Goal: Information Seeking & Learning: Learn about a topic

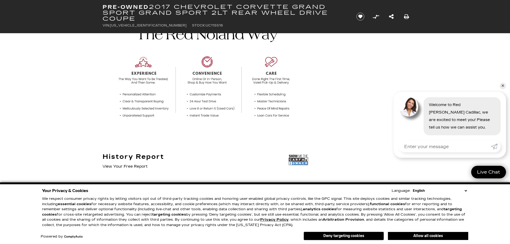
scroll to position [214, 0]
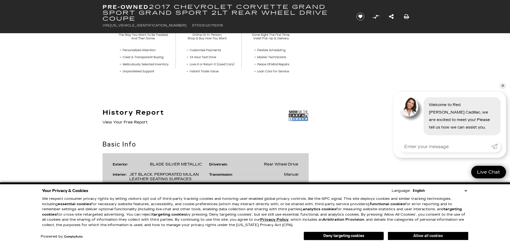
click at [423, 238] on button "Allow all cookies" at bounding box center [428, 236] width 80 height 8
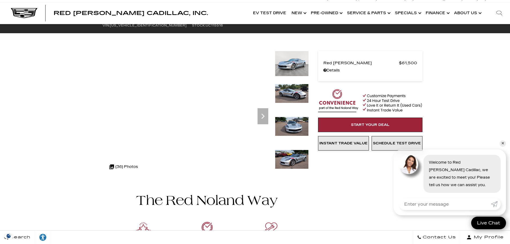
scroll to position [0, 0]
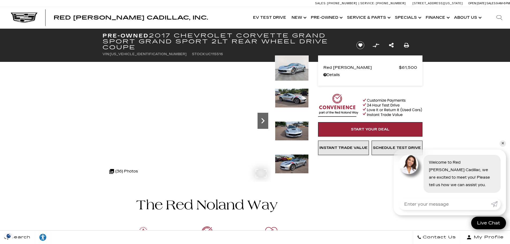
click at [265, 120] on icon "Next" at bounding box center [262, 120] width 11 height 11
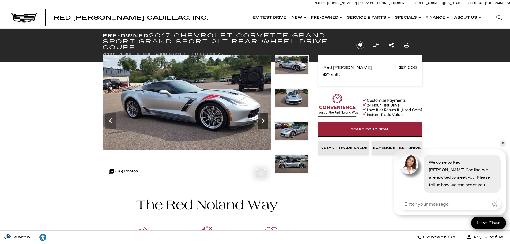
click at [265, 120] on icon "Next" at bounding box center [262, 120] width 11 height 11
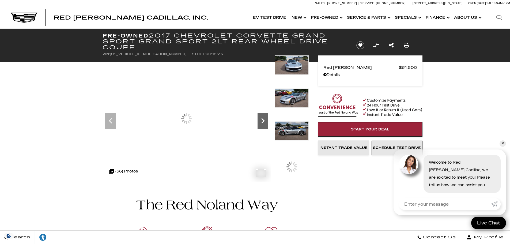
click at [265, 120] on icon "Next" at bounding box center [262, 120] width 11 height 11
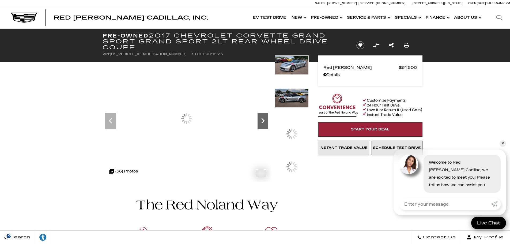
click at [265, 120] on icon "Next" at bounding box center [262, 120] width 11 height 11
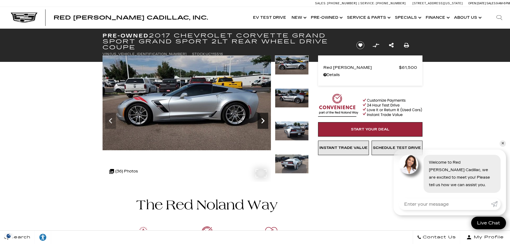
click at [265, 121] on icon "Next" at bounding box center [262, 120] width 11 height 11
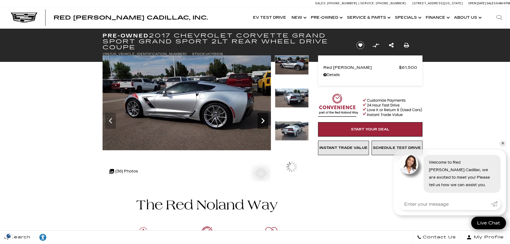
click at [265, 121] on icon "Next" at bounding box center [262, 120] width 11 height 11
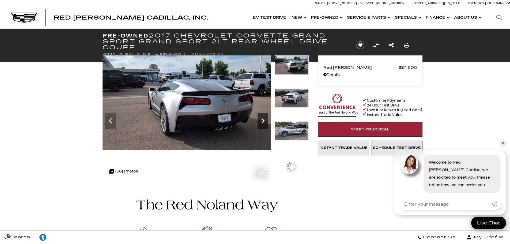
click at [265, 121] on icon "Next" at bounding box center [262, 120] width 11 height 11
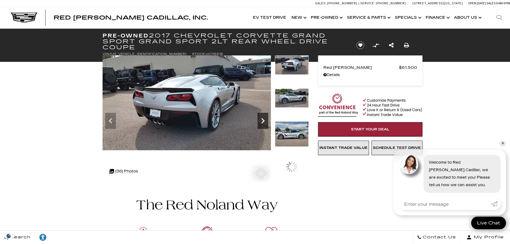
click at [265, 121] on icon "Next" at bounding box center [262, 120] width 11 height 11
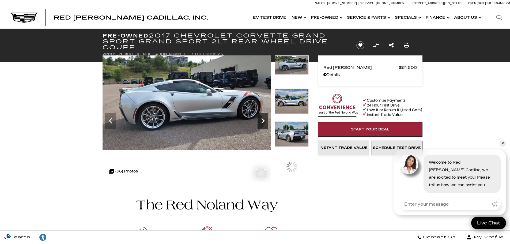
click at [265, 121] on icon "Next" at bounding box center [262, 120] width 11 height 11
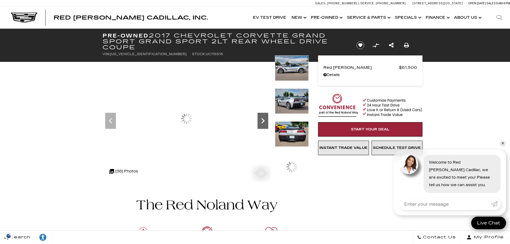
click at [265, 121] on icon "Next" at bounding box center [262, 120] width 11 height 11
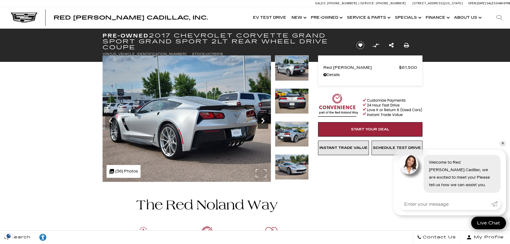
click at [265, 121] on icon "Next" at bounding box center [262, 120] width 11 height 11
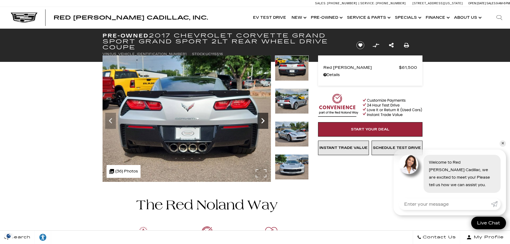
click at [265, 121] on icon "Next" at bounding box center [262, 120] width 11 height 11
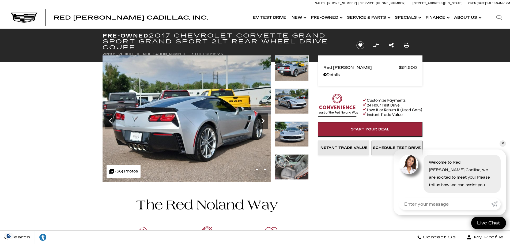
click at [265, 121] on icon "Next" at bounding box center [262, 120] width 11 height 11
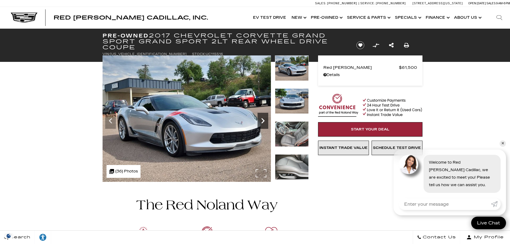
click at [265, 121] on icon "Next" at bounding box center [262, 120] width 11 height 11
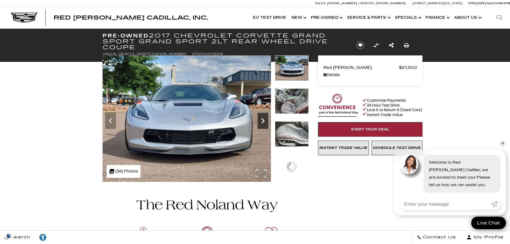
click at [265, 121] on icon "Next" at bounding box center [262, 120] width 11 height 11
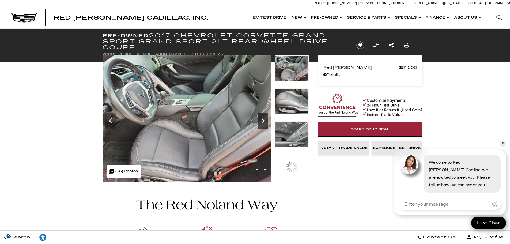
click at [265, 121] on icon "Next" at bounding box center [262, 120] width 11 height 11
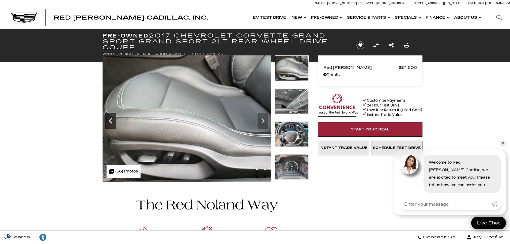
click at [106, 119] on icon "Previous" at bounding box center [110, 120] width 11 height 11
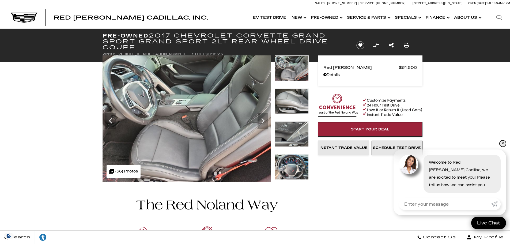
click at [504, 140] on link "✕" at bounding box center [502, 143] width 6 height 6
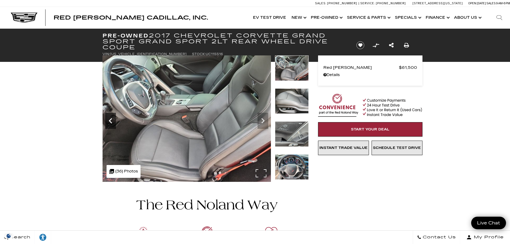
click at [108, 118] on icon "Previous" at bounding box center [110, 120] width 11 height 11
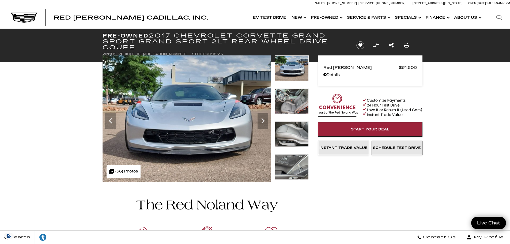
click at [290, 100] on img at bounding box center [292, 100] width 34 height 25
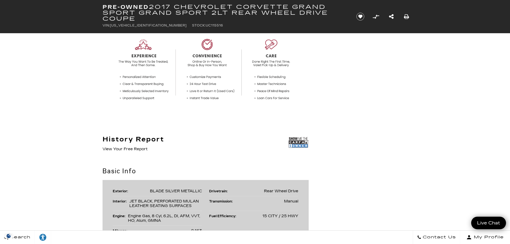
scroll to position [160, 0]
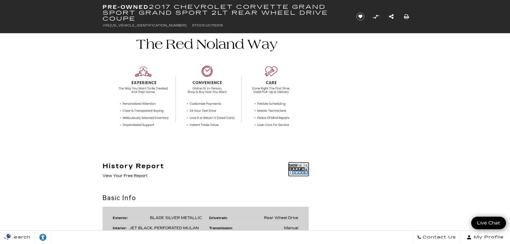
click at [301, 168] on img at bounding box center [298, 168] width 20 height 13
